Goal: Check status: Check status

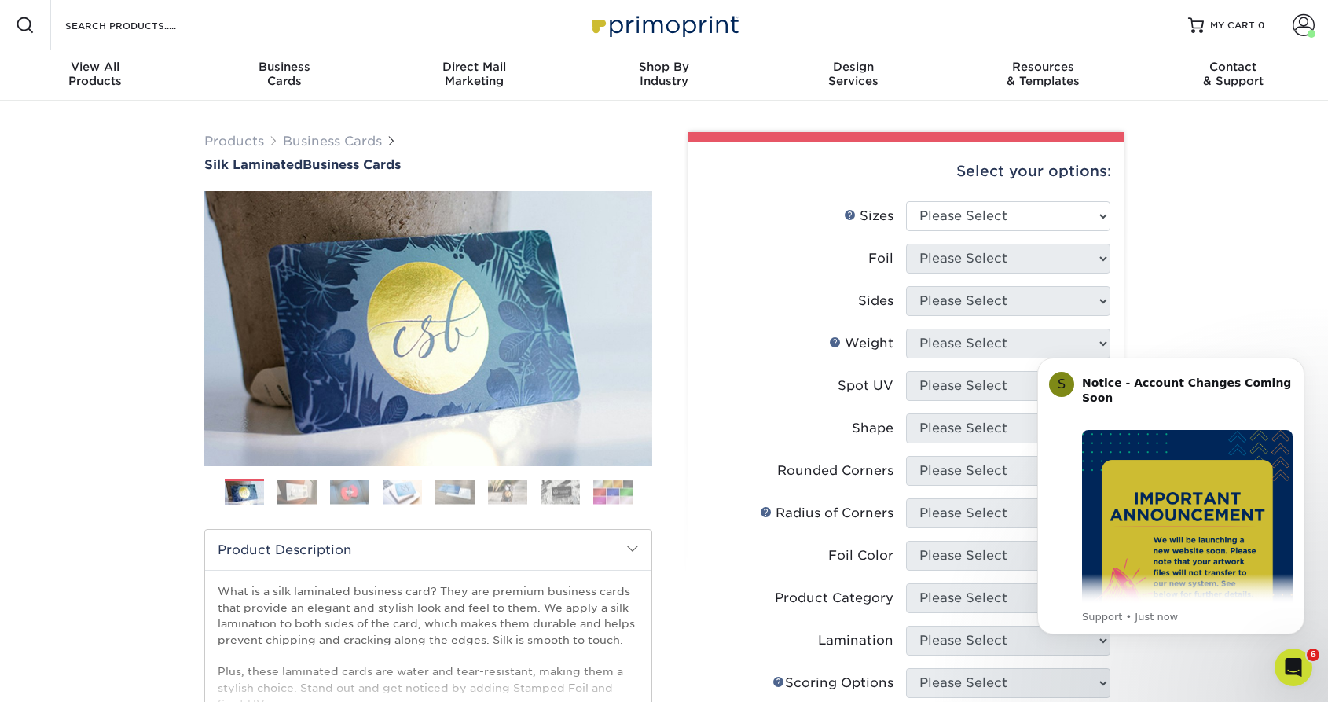
click at [97, 308] on div "Products Business Cards Silk Laminated Business Cards Previous Next" at bounding box center [664, 598] width 1328 height 994
click at [1302, 27] on span at bounding box center [1304, 25] width 22 height 22
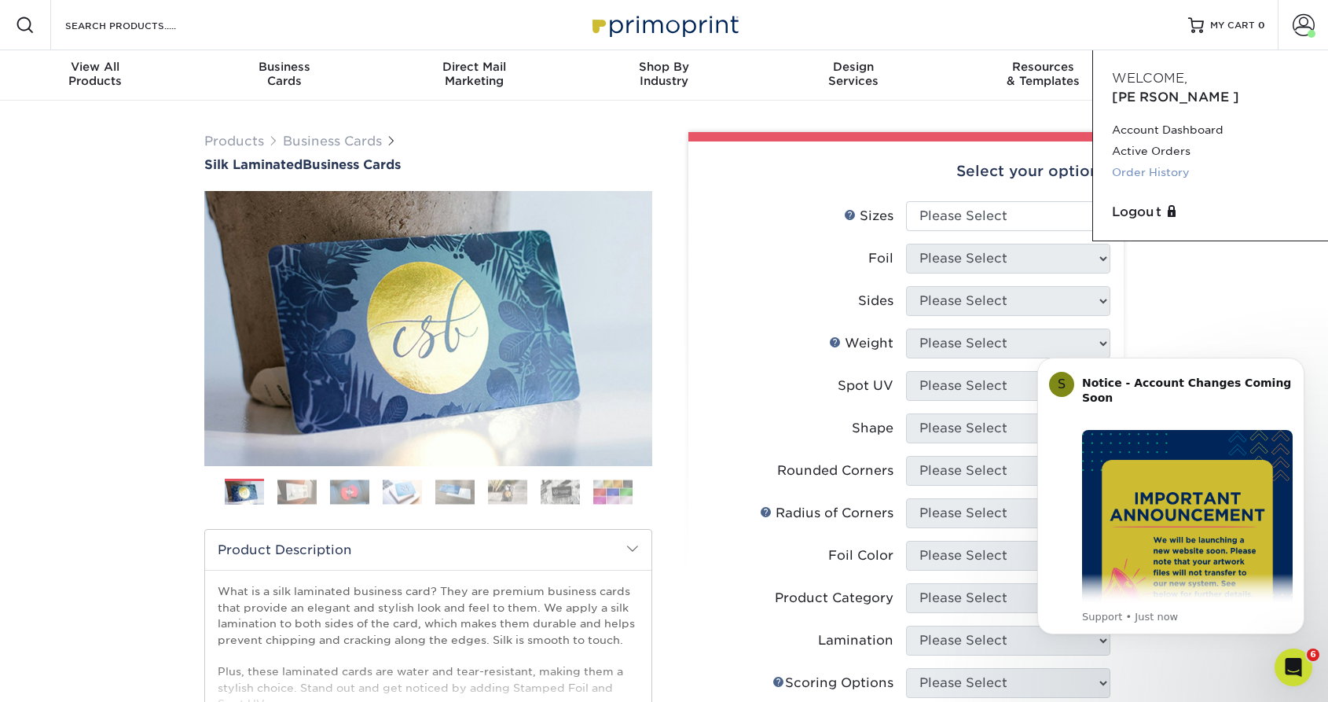
click at [1155, 162] on link "Order History" at bounding box center [1210, 172] width 197 height 21
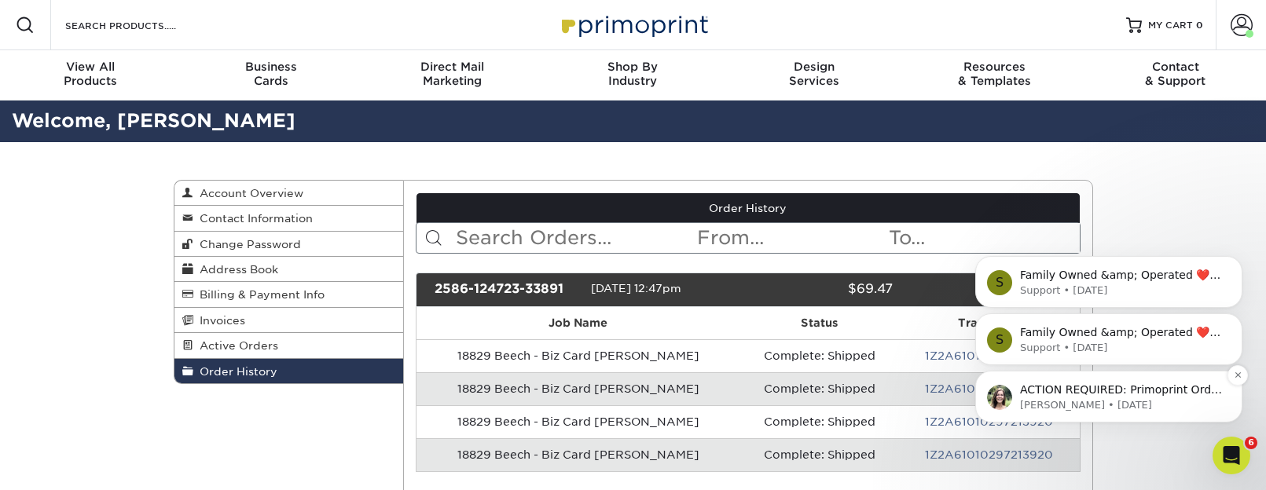
click at [1183, 392] on p "ACTION REQUIRED: Primoprint Order 2586-124723-33891 Thank you for placing your …" at bounding box center [1121, 391] width 203 height 16
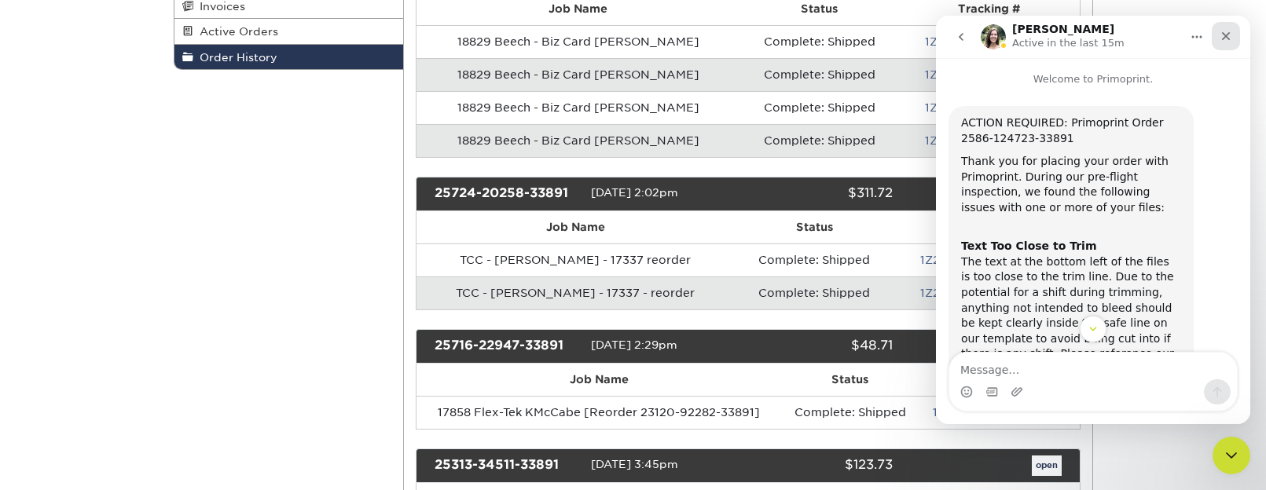
click at [1227, 31] on icon "Close" at bounding box center [1226, 36] width 13 height 13
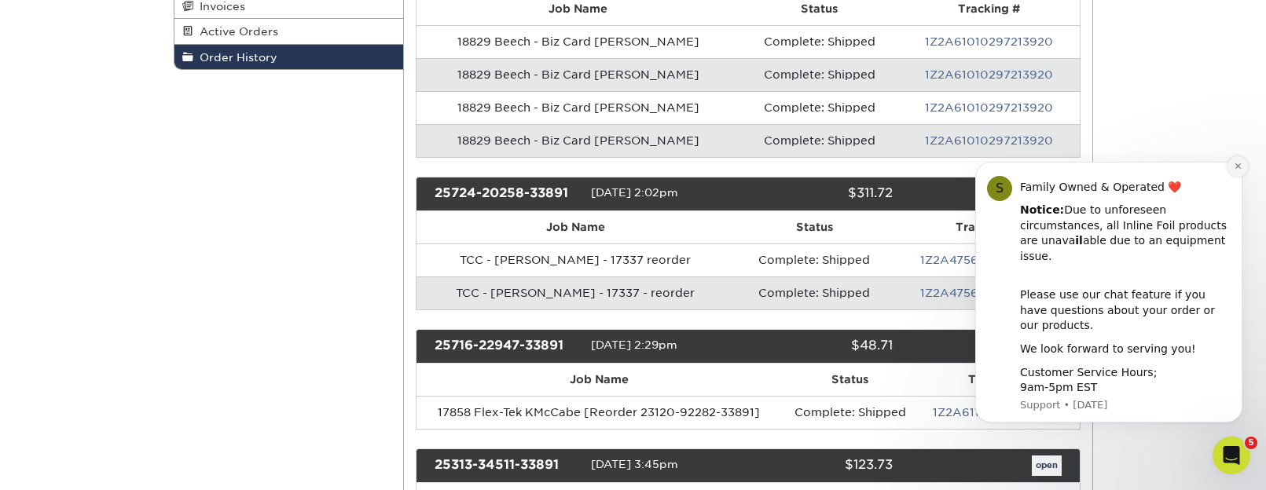
click at [1236, 171] on icon "Dismiss notification" at bounding box center [1238, 166] width 9 height 9
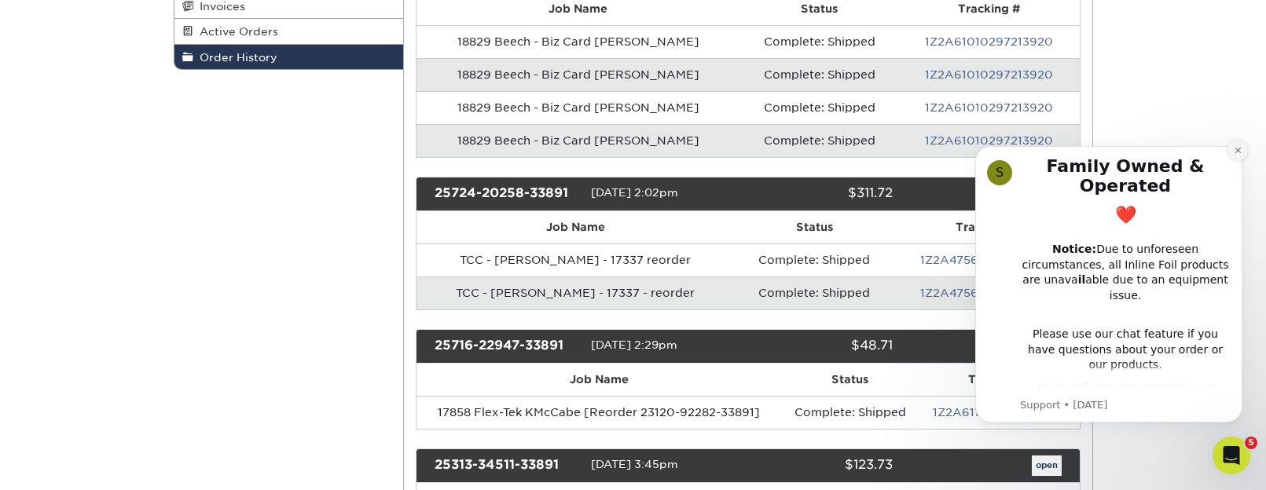
click at [1242, 153] on icon "Dismiss notification" at bounding box center [1238, 150] width 9 height 9
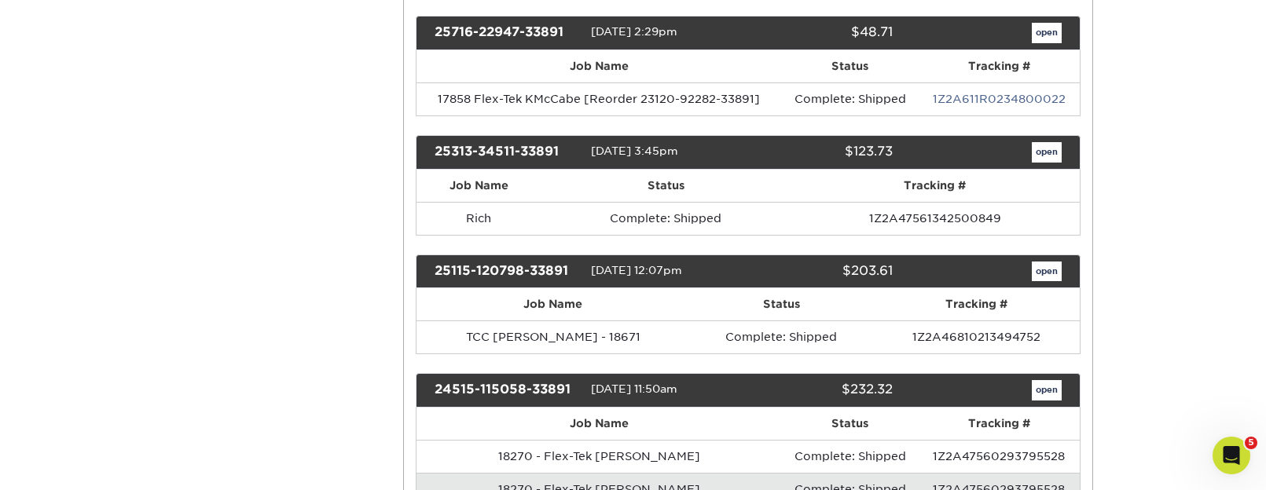
scroll to position [785, 0]
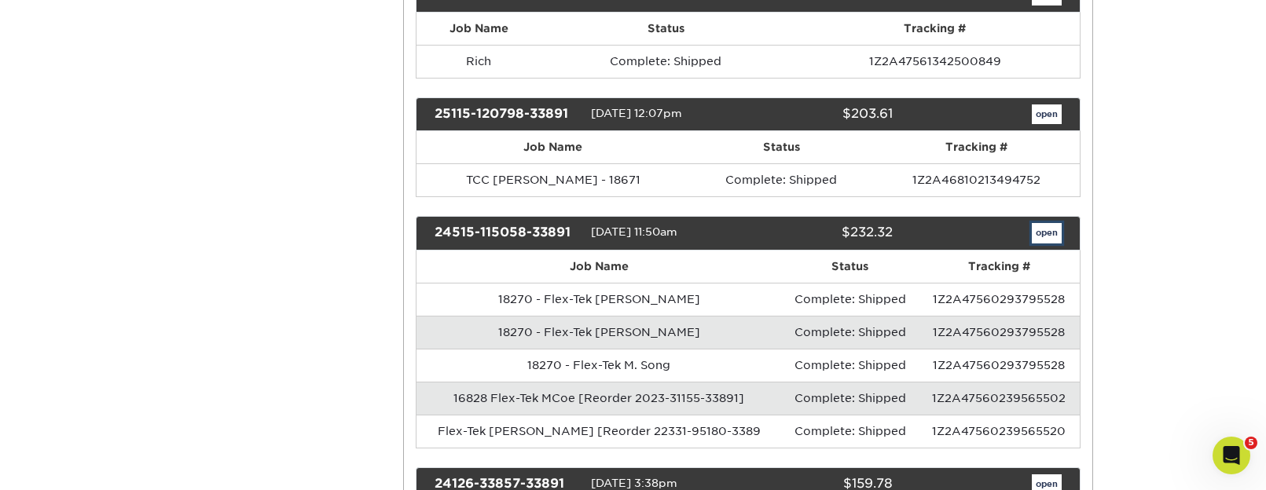
click at [1054, 237] on link "open" at bounding box center [1047, 233] width 30 height 20
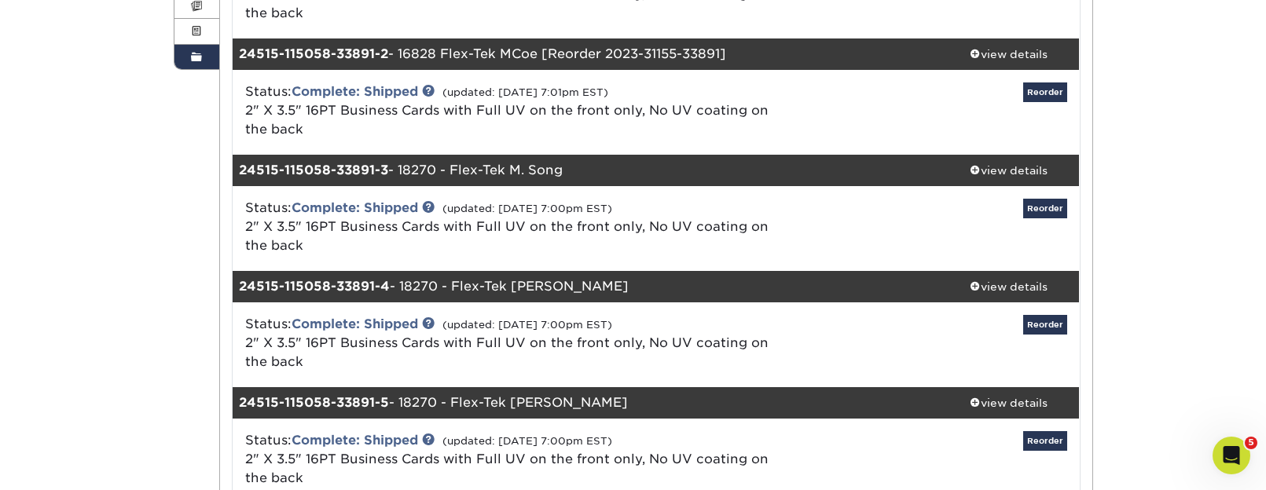
scroll to position [629, 0]
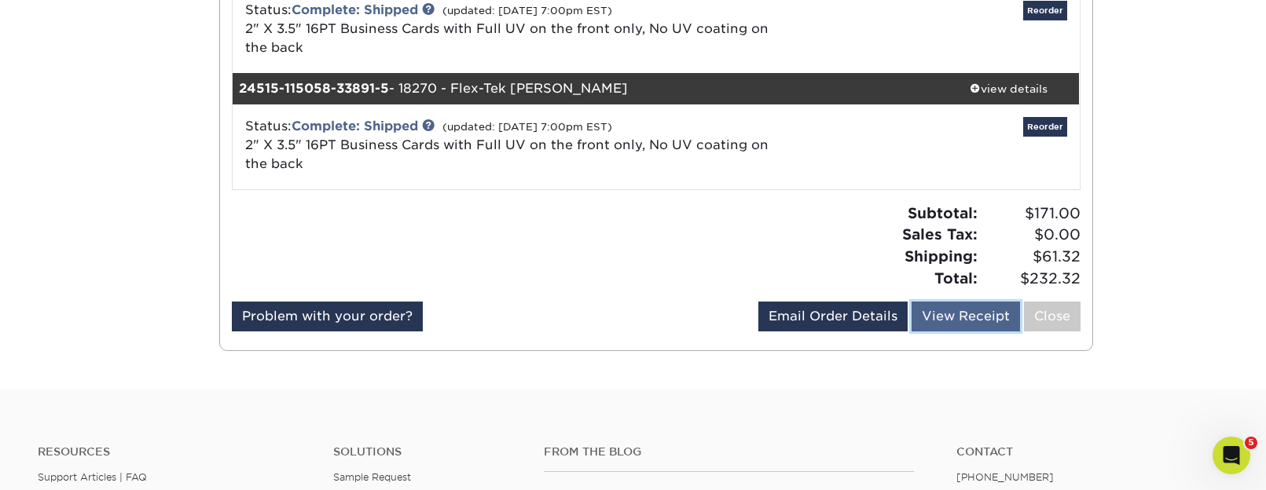
click at [997, 325] on link "View Receipt" at bounding box center [966, 317] width 108 height 30
